Goal: Task Accomplishment & Management: Use online tool/utility

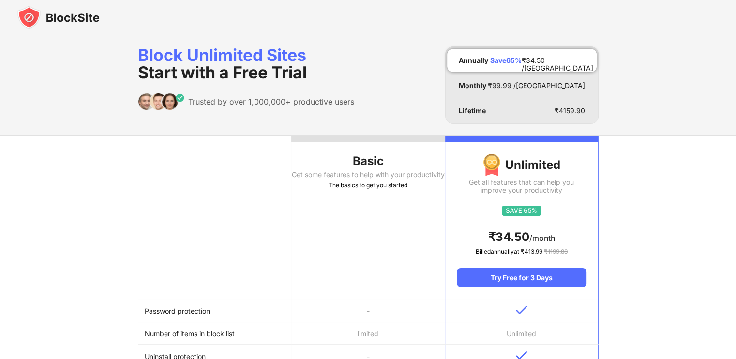
click at [42, 12] on img at bounding box center [58, 17] width 82 height 23
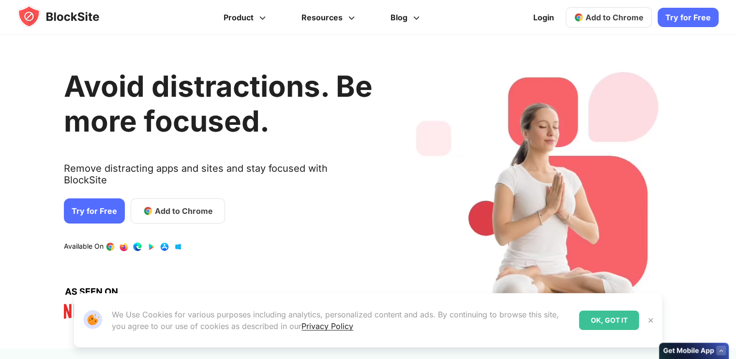
drag, startPoint x: 76, startPoint y: 23, endPoint x: 76, endPoint y: 42, distance: 18.9
click at [76, 23] on div "Take Back Your Focus. Discover and Block Your Biggest Digital Distractions. Rev…" at bounding box center [368, 31] width 586 height 62
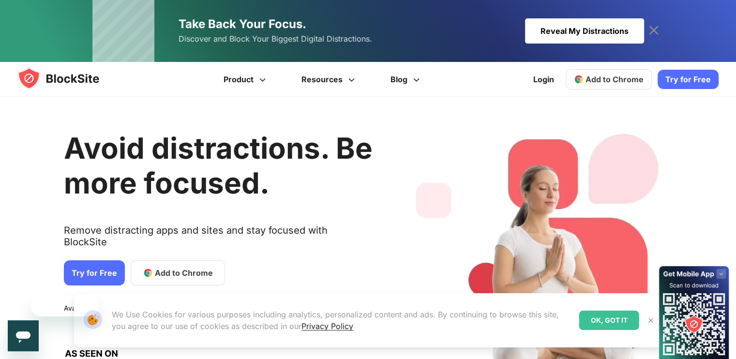
click at [72, 71] on img at bounding box center [67, 78] width 101 height 23
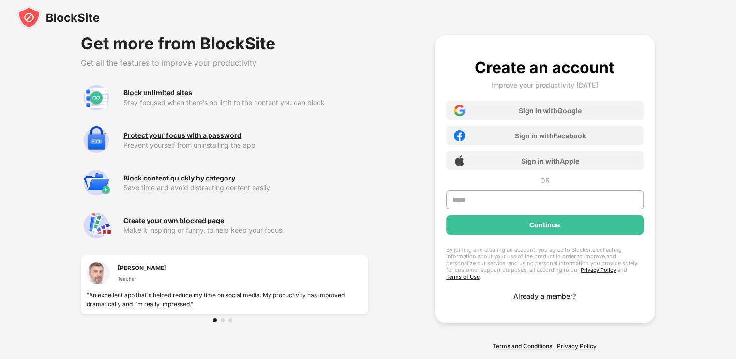
click at [72, 27] on img at bounding box center [58, 17] width 82 height 23
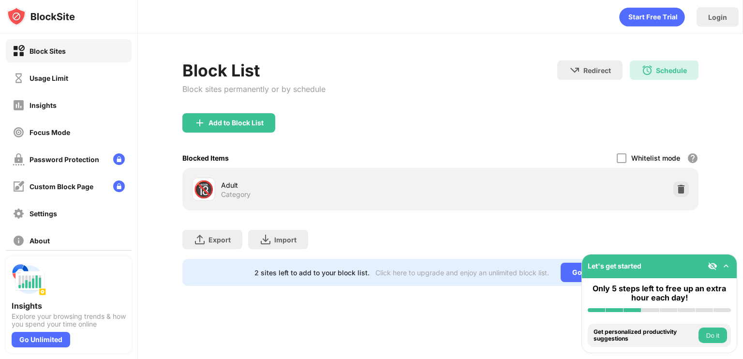
click at [240, 111] on div "Block List Block sites permanently or by schedule" at bounding box center [253, 86] width 143 height 53
click at [240, 121] on div "Add to Block List" at bounding box center [236, 123] width 55 height 8
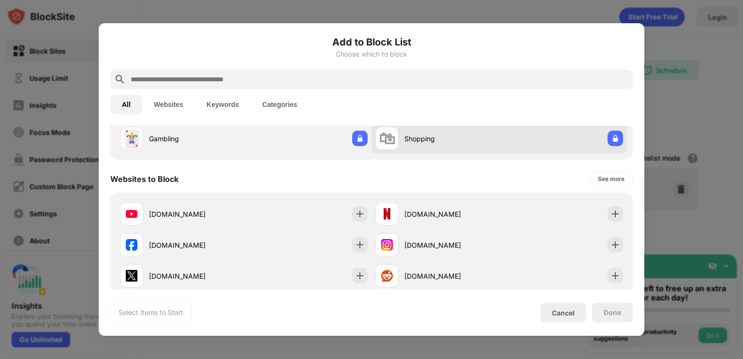
scroll to position [102, 0]
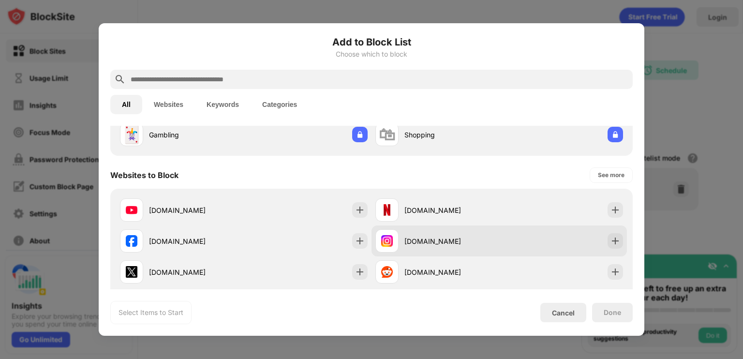
click at [509, 253] on div "instagram.com" at bounding box center [499, 240] width 255 height 31
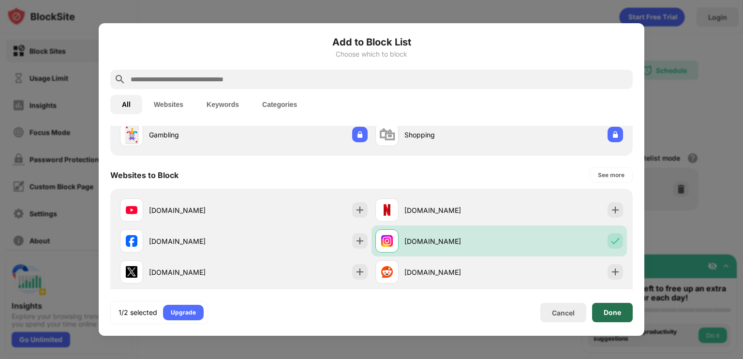
click at [627, 320] on div "Done" at bounding box center [612, 312] width 41 height 19
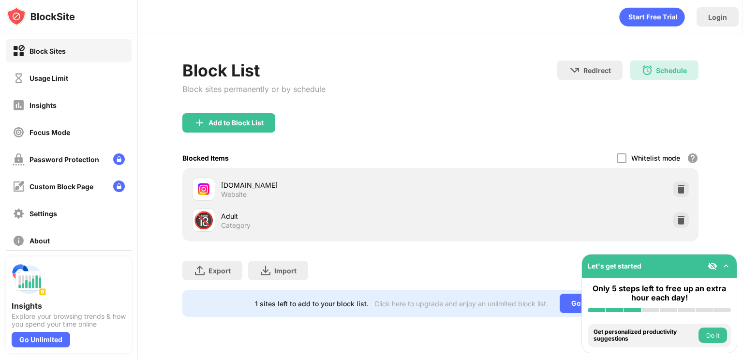
click at [627, 320] on div "Done" at bounding box center [612, 312] width 41 height 19
